Goal: Obtain resource: Download file/media

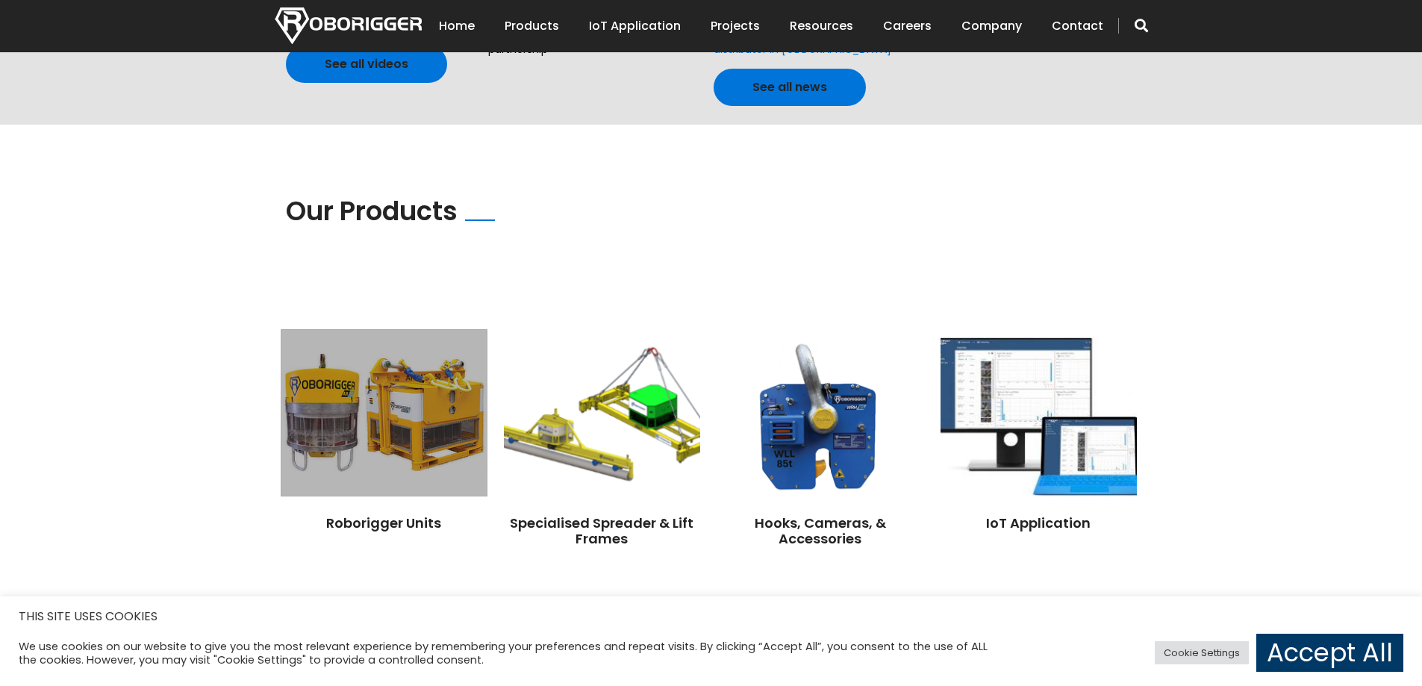
scroll to position [1195, 0]
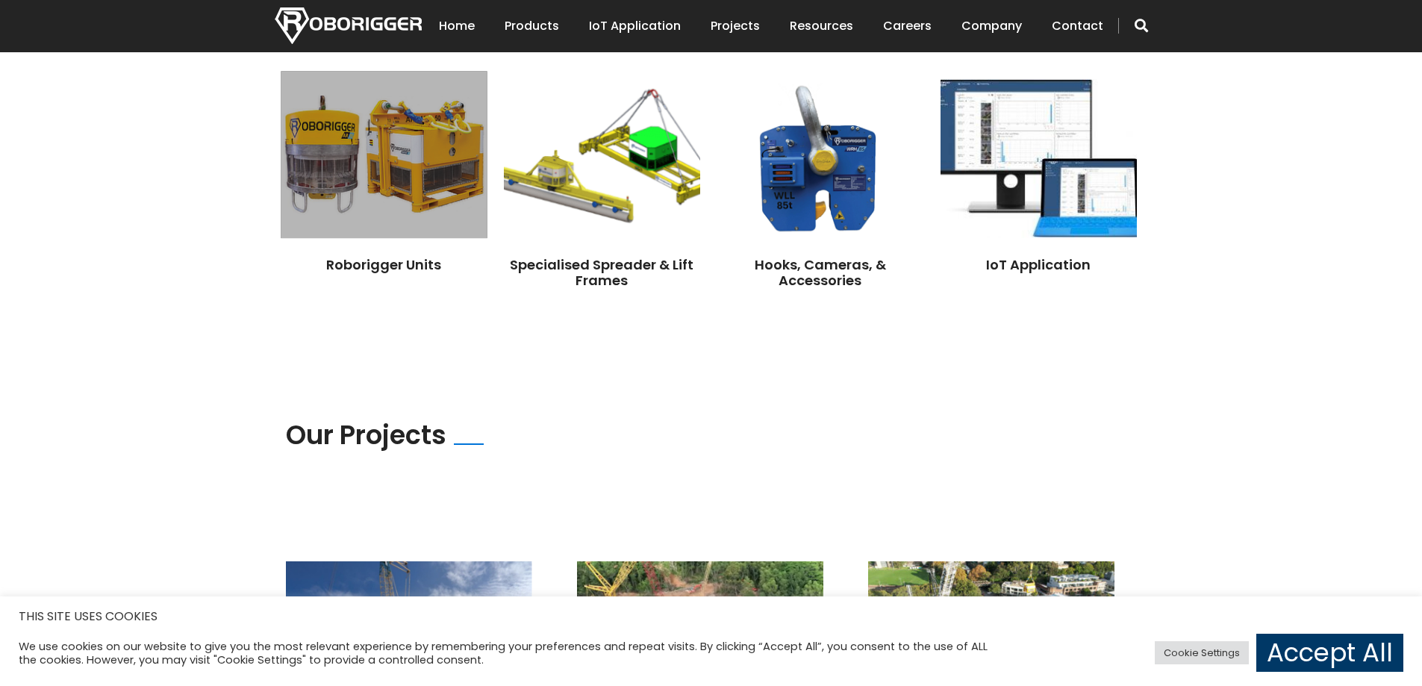
click at [417, 183] on img at bounding box center [384, 154] width 206 height 167
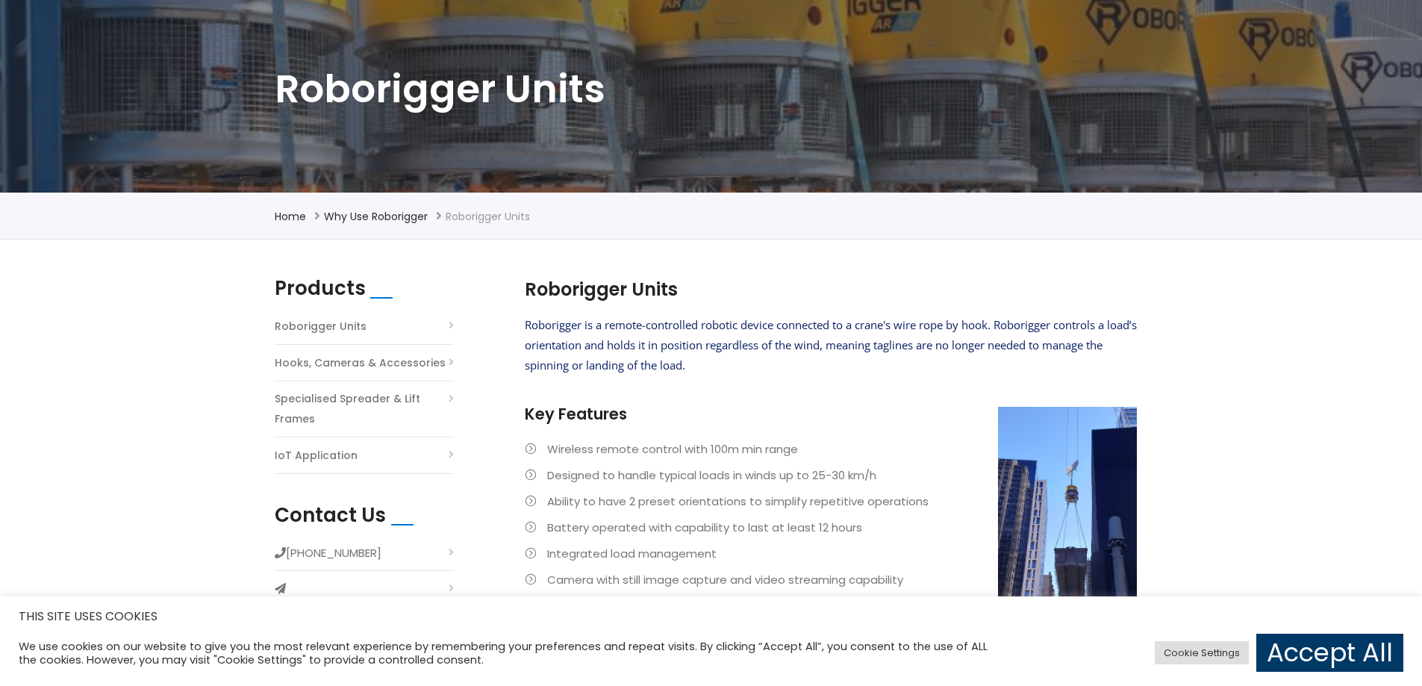
scroll to position [224, 0]
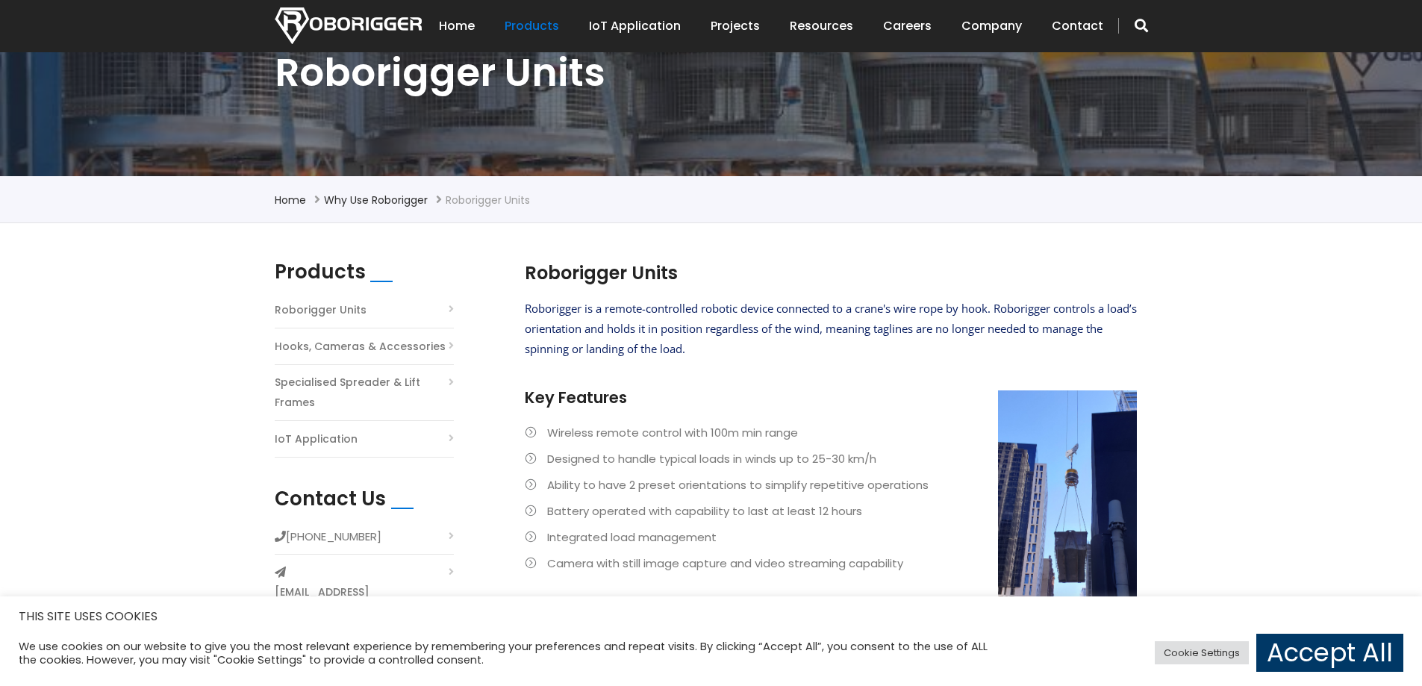
drag, startPoint x: 969, startPoint y: 323, endPoint x: 942, endPoint y: 329, distance: 27.5
click at [969, 323] on span "Roborigger is a remote-controlled robotic device connected to a crane's wire ro…" at bounding box center [831, 328] width 612 height 55
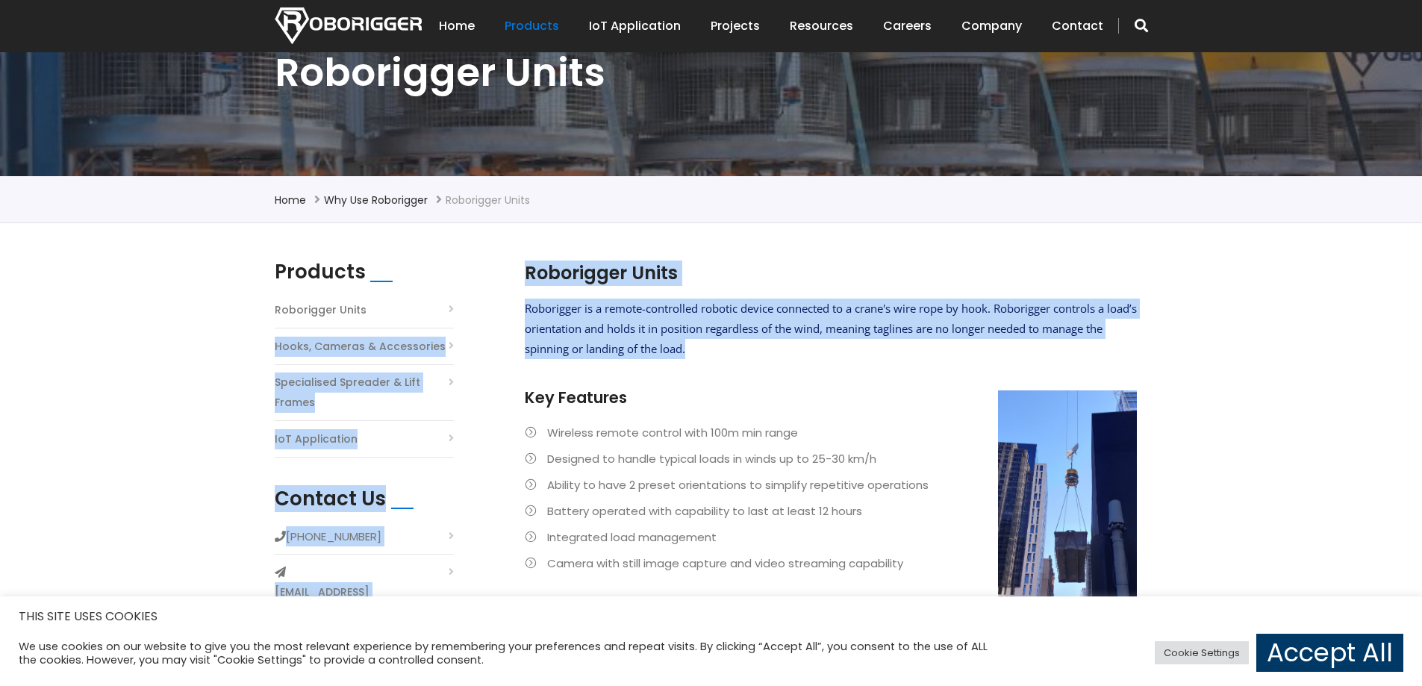
drag, startPoint x: 769, startPoint y: 344, endPoint x: 484, endPoint y: 308, distance: 287.4
click at [478, 308] on div "Products Roborigger Units Hooks, Cameras & Accessories Specialised Spreader & L…" at bounding box center [712, 693] width 896 height 865
click at [915, 355] on p "Roborigger is a remote-controlled robotic device connected to a crane's wire ro…" at bounding box center [831, 329] width 612 height 60
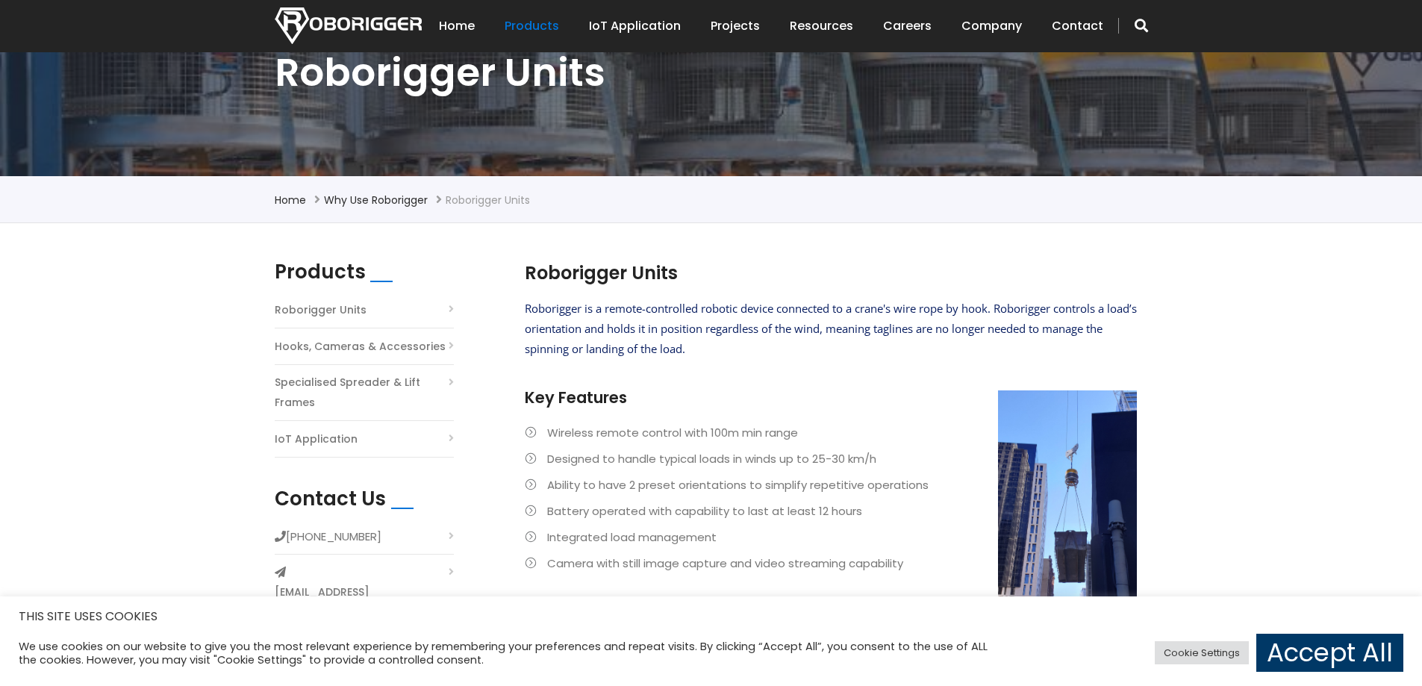
click at [901, 339] on p "Roborigger is a remote-controlled robotic device connected to a crane's wire ro…" at bounding box center [831, 329] width 612 height 60
click at [932, 351] on p "Roborigger is a remote-controlled robotic device connected to a crane's wire ro…" at bounding box center [831, 329] width 612 height 60
click at [806, 358] on p "Roborigger is a remote-controlled robotic device connected to a crane's wire ro…" at bounding box center [831, 329] width 612 height 60
click at [602, 373] on p at bounding box center [831, 377] width 612 height 20
click at [730, 441] on li "Wireless remote control with 100m min range" at bounding box center [831, 433] width 612 height 20
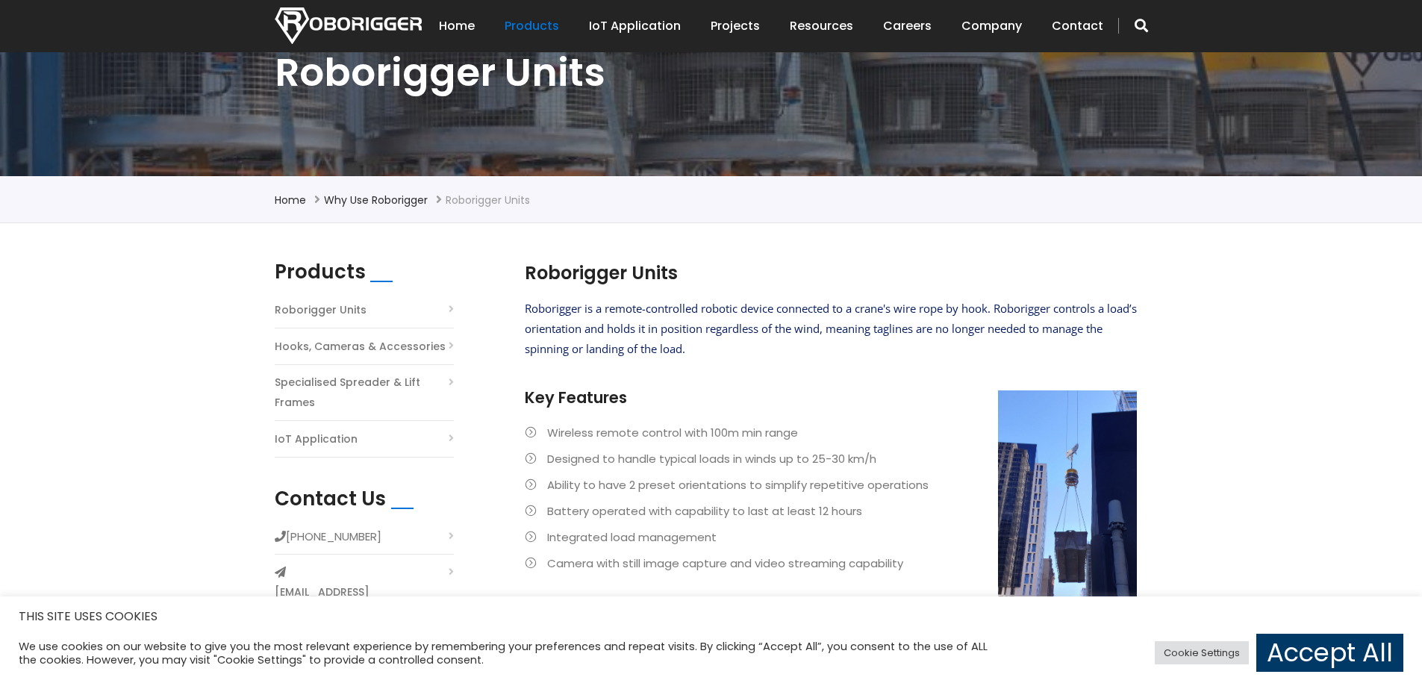
click at [729, 374] on p at bounding box center [831, 377] width 612 height 20
click at [567, 324] on span "Roborigger is a remote-controlled robotic device connected to a crane's wire ro…" at bounding box center [831, 328] width 612 height 55
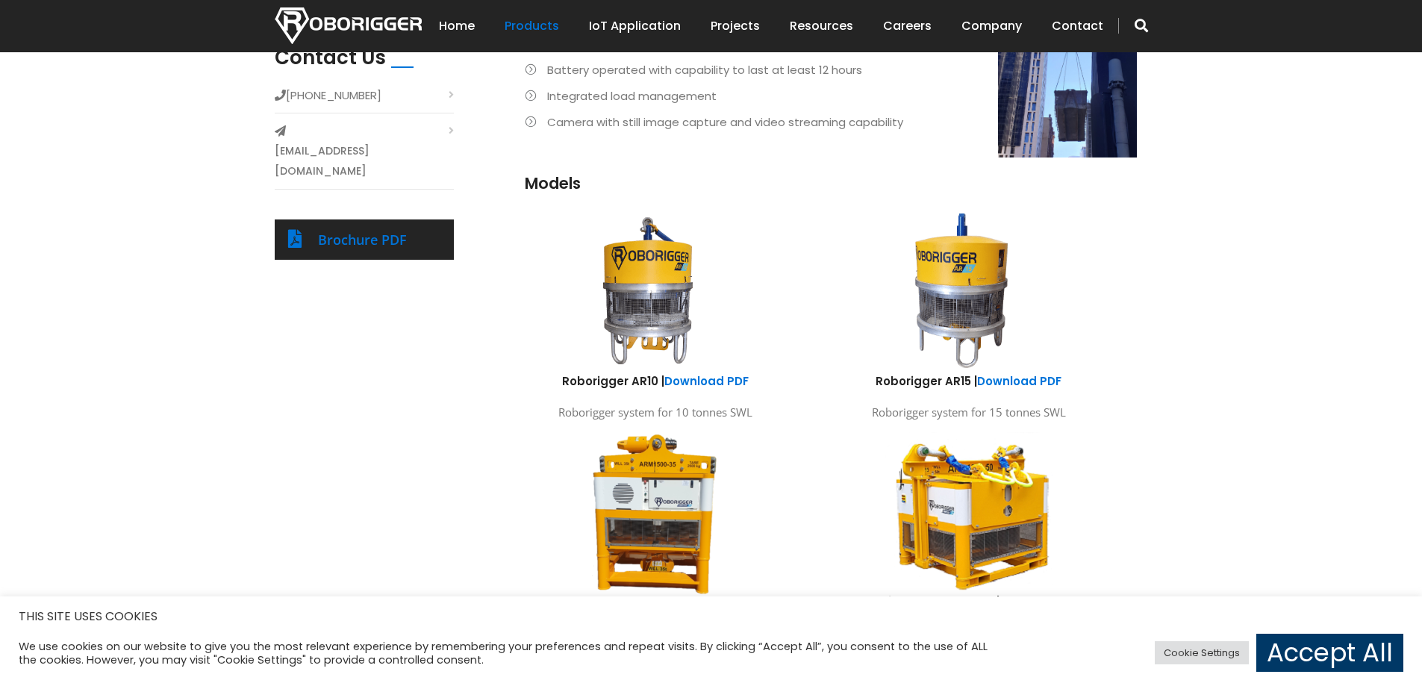
scroll to position [448, 0]
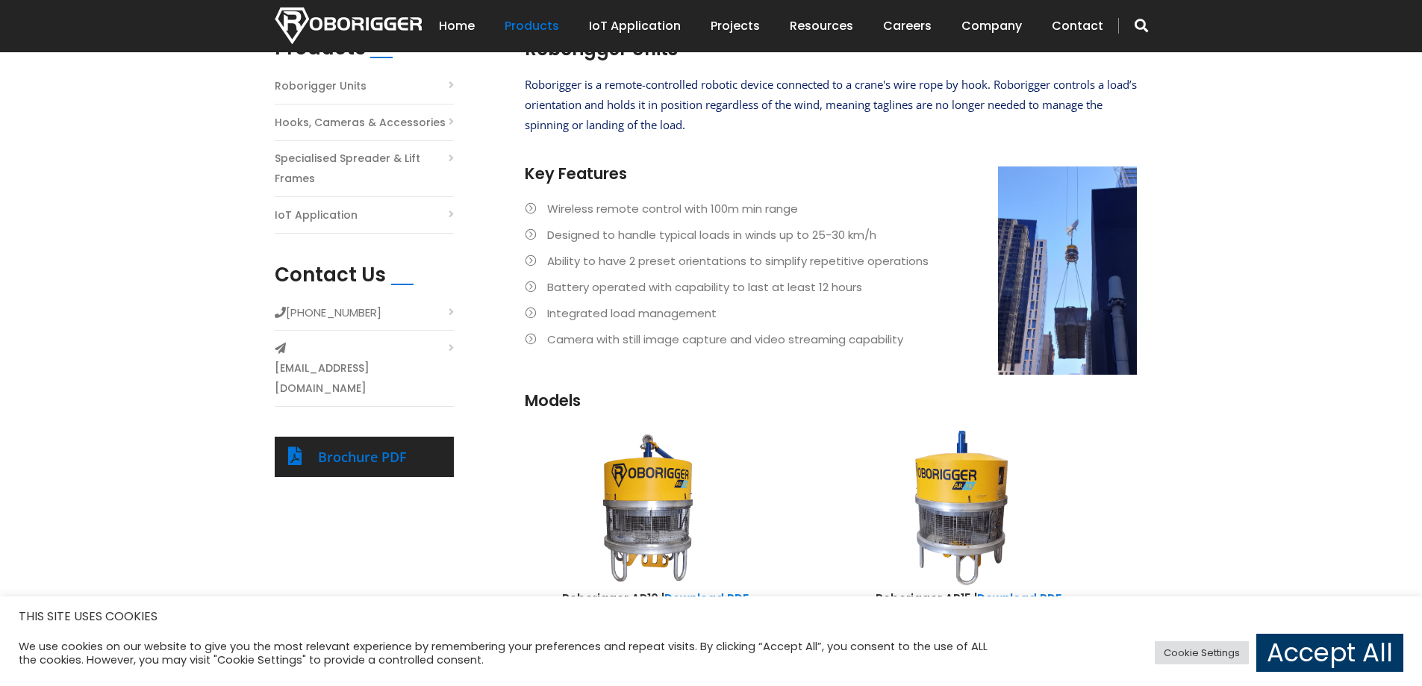
click at [1086, 280] on li "Battery operated with capability to last at least 12 hours" at bounding box center [831, 287] width 612 height 20
click at [364, 448] on link "Brochure PDF" at bounding box center [362, 457] width 89 height 18
